Goal: Task Accomplishment & Management: Complete application form

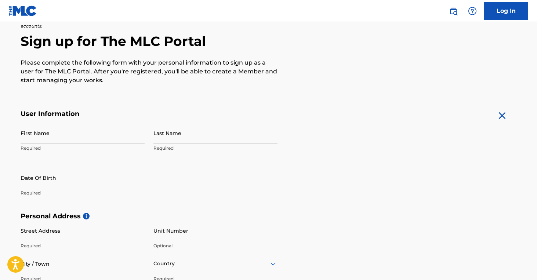
scroll to position [68, 0]
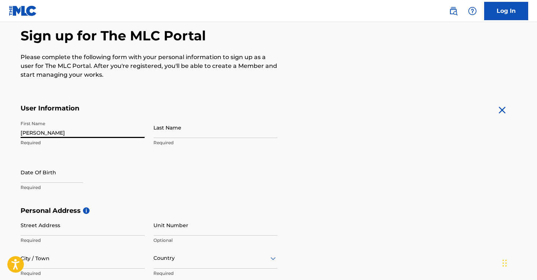
type input "[PERSON_NAME]"
select select "8"
select select "2025"
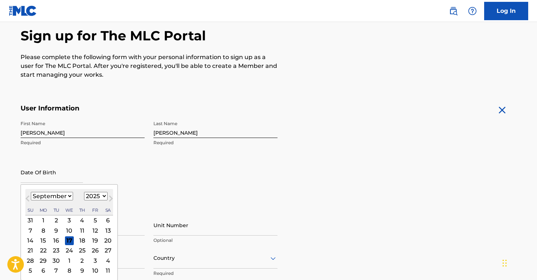
select select "5"
select select "1999"
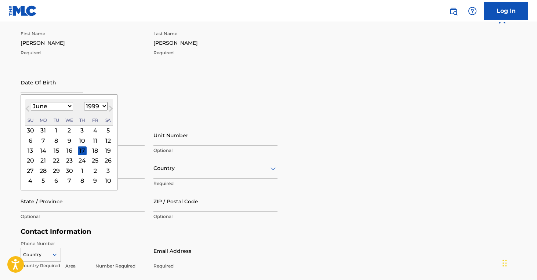
scroll to position [162, 0]
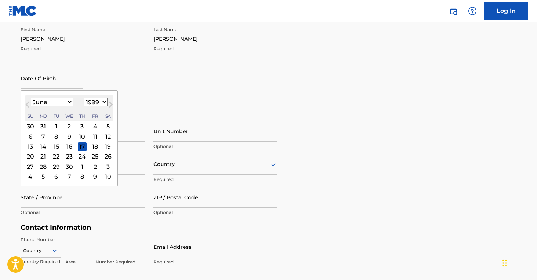
click at [91, 137] on div "11" at bounding box center [95, 136] width 9 height 9
type input "[DATE]"
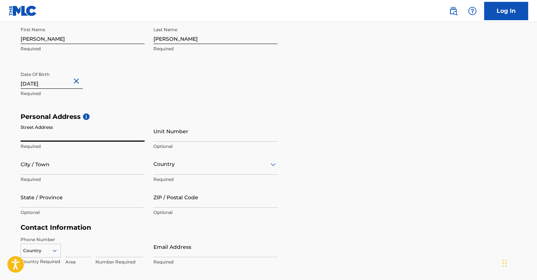
type input "4"
type input "[STREET_ADDRESS]"
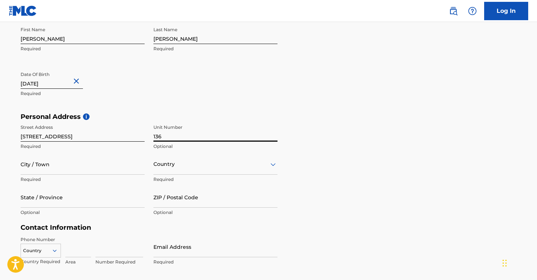
type input "136"
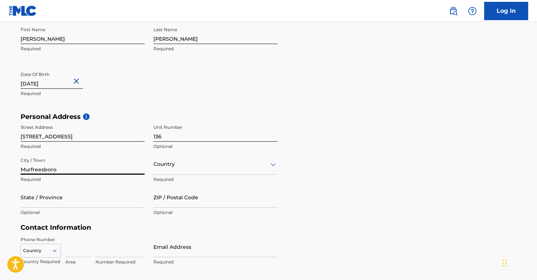
type input "Murfreesboro"
click at [182, 160] on div at bounding box center [216, 164] width 124 height 9
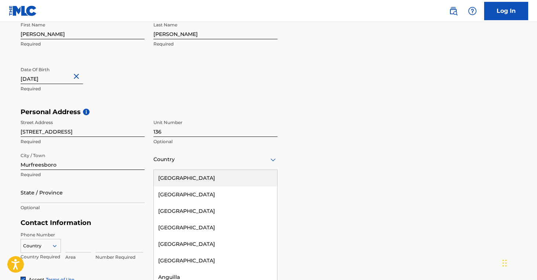
click at [184, 176] on div "[GEOGRAPHIC_DATA]" at bounding box center [215, 178] width 123 height 17
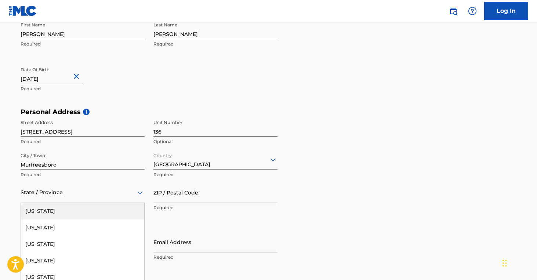
click at [49, 195] on div "[US_STATE], 1 of 57. 57 results available. Use Up and Down to choose options, p…" at bounding box center [83, 192] width 124 height 21
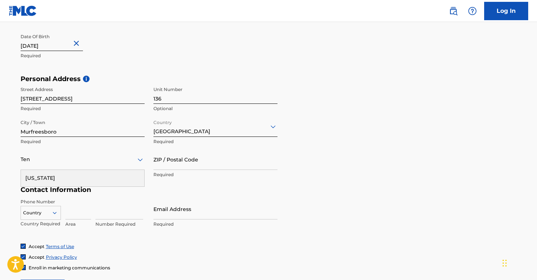
type input "Tenn"
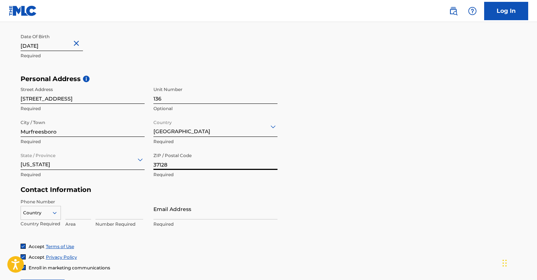
type input "37128"
click at [423, 151] on div "Personal Address i Street Address [STREET_ADDRESS] / Town [GEOGRAPHIC_DATA] Req…" at bounding box center [269, 130] width 497 height 111
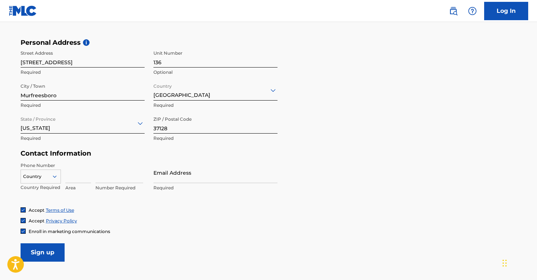
click at [43, 178] on div "Country" at bounding box center [41, 175] width 40 height 11
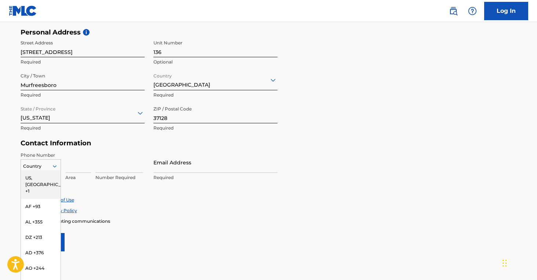
click at [43, 176] on div "US, [GEOGRAPHIC_DATA] +1" at bounding box center [41, 184] width 40 height 29
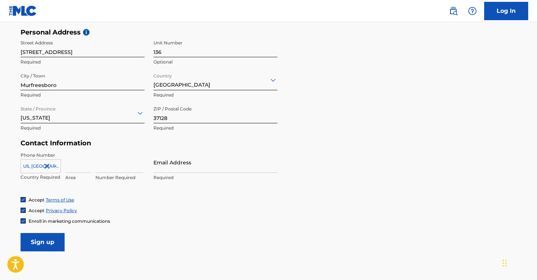
click at [77, 167] on input at bounding box center [78, 162] width 26 height 21
type input "864"
type input "3676862"
click at [279, 178] on form "User Information First Name [PERSON_NAME] Required Last Name [PERSON_NAME] Requ…" at bounding box center [269, 89] width 497 height 326
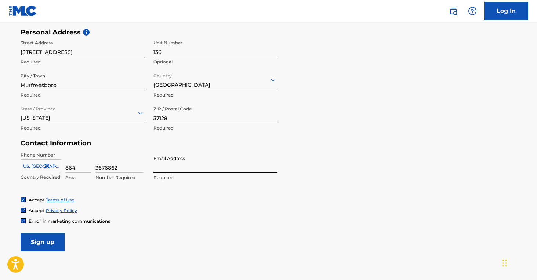
type input "[EMAIL_ADDRESS][DOMAIN_NAME]"
click at [321, 171] on form "User Information First Name [PERSON_NAME] Required Last Name [PERSON_NAME] Requ…" at bounding box center [269, 89] width 497 height 326
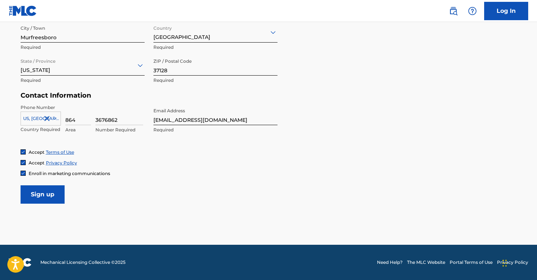
scroll to position [293, 0]
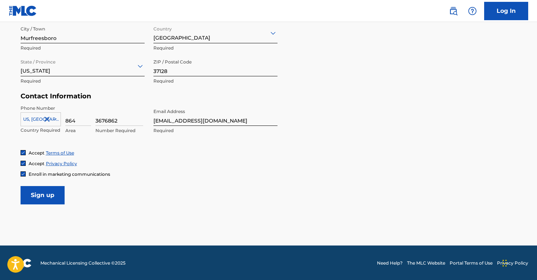
click at [64, 197] on input "Sign up" at bounding box center [43, 195] width 44 height 18
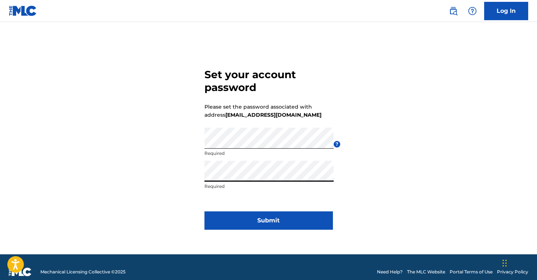
click at [192, 175] on div "Set your account password Please set the password associated with address korie…" at bounding box center [269, 147] width 514 height 214
click at [285, 228] on button "Submit" at bounding box center [269, 221] width 129 height 18
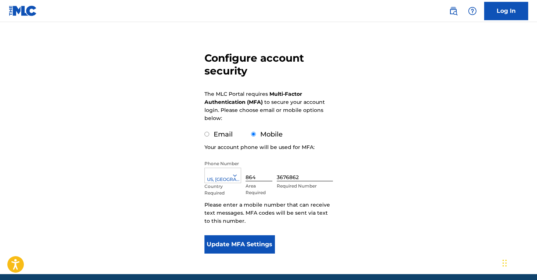
scroll to position [56, 0]
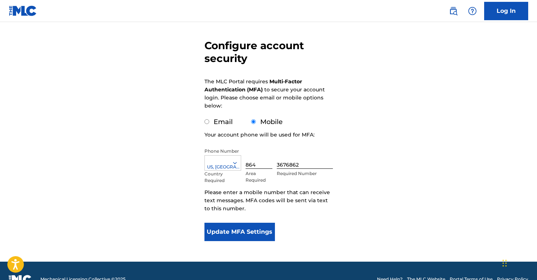
click at [263, 235] on button "Update MFA Settings" at bounding box center [240, 232] width 71 height 18
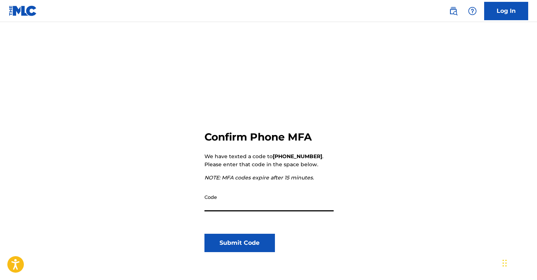
scroll to position [18, 0]
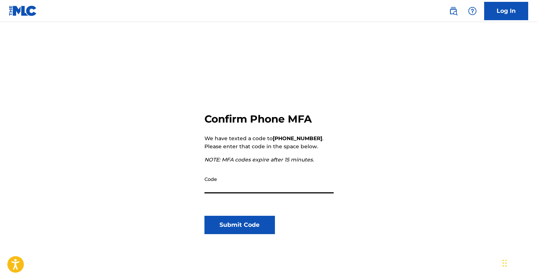
click at [239, 188] on input "Code" at bounding box center [269, 183] width 129 height 21
type input "383950"
click at [234, 221] on button "Submit Code" at bounding box center [240, 225] width 71 height 18
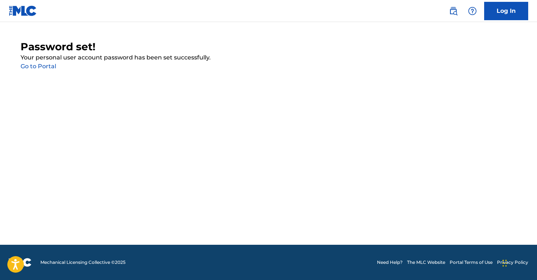
click at [46, 66] on link "Go to Portal" at bounding box center [39, 66] width 36 height 7
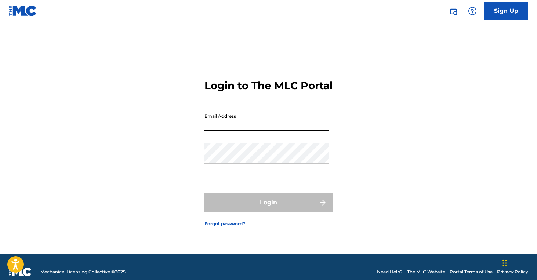
type input "[EMAIL_ADDRESS][DOMAIN_NAME]"
click at [268, 209] on button "Login" at bounding box center [269, 203] width 129 height 18
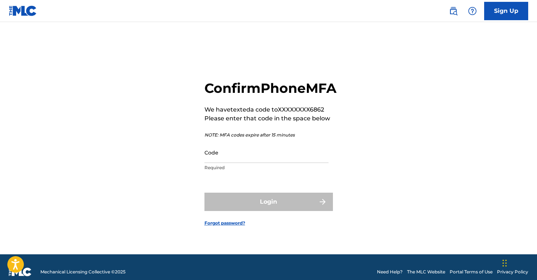
click at [233, 162] on input "Code" at bounding box center [267, 152] width 124 height 21
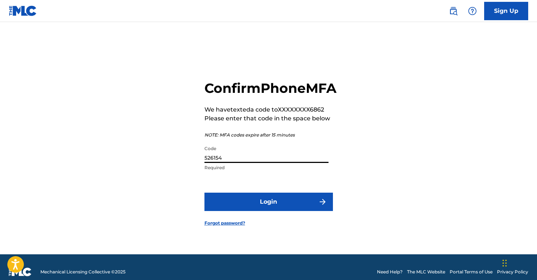
type input "526154"
click at [277, 211] on button "Login" at bounding box center [269, 202] width 129 height 18
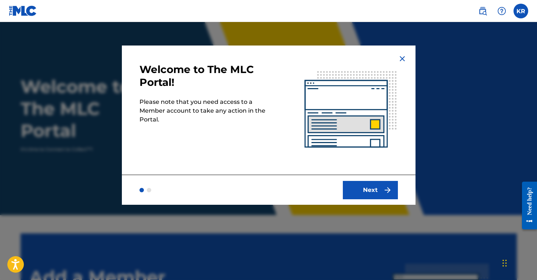
click at [400, 58] on img at bounding box center [402, 58] width 9 height 9
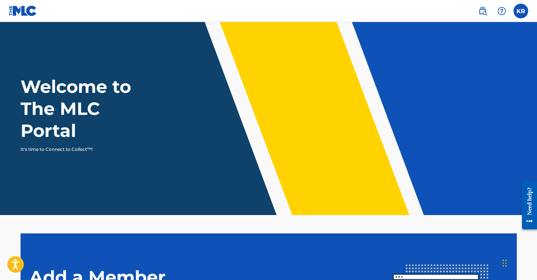
click at [518, 15] on label at bounding box center [521, 11] width 15 height 15
click at [521, 11] on input "KR Korie Rott korieburtonrott@gmail.com Notification Preferences Profile Log out" at bounding box center [521, 11] width 0 height 0
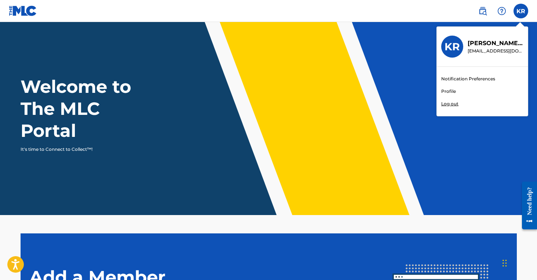
click at [457, 18] on nav "KR KR Korie Rott korieburtonrott@gmail.com Notification Preferences Profile Log…" at bounding box center [268, 11] width 537 height 22
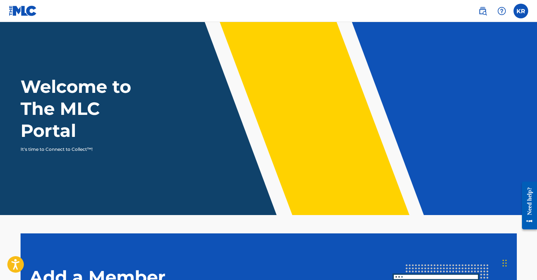
click at [482, 12] on img at bounding box center [483, 11] width 9 height 9
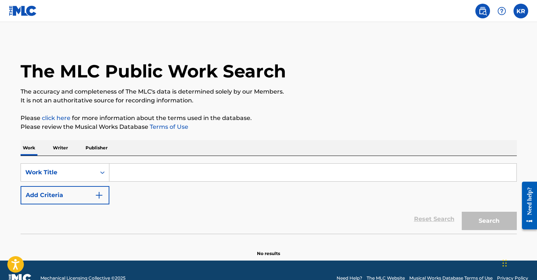
click at [99, 148] on p "Publisher" at bounding box center [96, 147] width 26 height 15
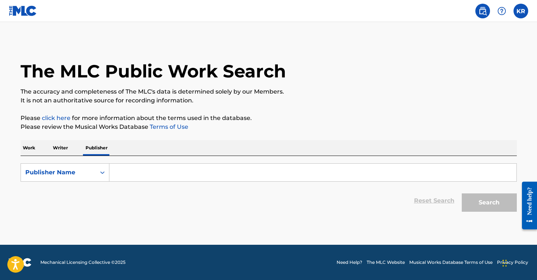
click at [128, 172] on input "Search Form" at bounding box center [312, 173] width 407 height 18
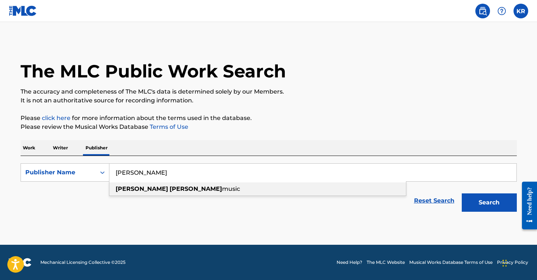
click at [170, 188] on strong "burton" at bounding box center [196, 188] width 53 height 7
type input "korie burton music"
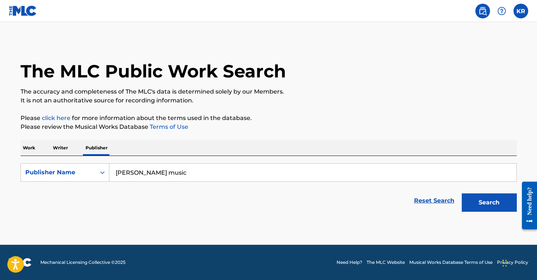
click at [490, 203] on button "Search" at bounding box center [489, 203] width 55 height 18
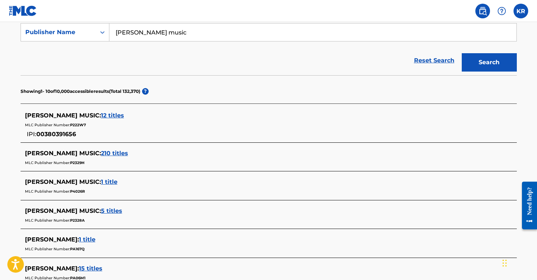
scroll to position [138, 0]
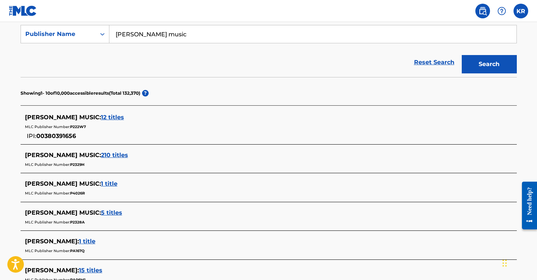
click at [60, 156] on span "KORIE MUSIC :" at bounding box center [63, 155] width 76 height 7
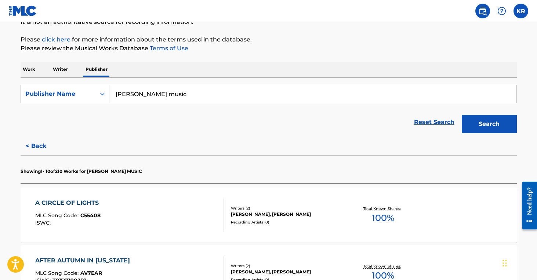
scroll to position [52, 0]
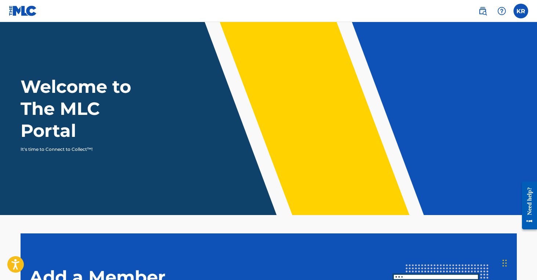
click at [490, 10] on link at bounding box center [483, 11] width 15 height 15
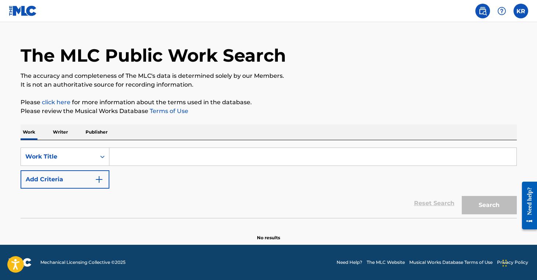
scroll to position [16, 0]
click at [501, 14] on img at bounding box center [502, 11] width 9 height 9
click at [503, 32] on link "Contact us" at bounding box center [502, 31] width 62 height 18
